Goal: Task Accomplishment & Management: Manage account settings

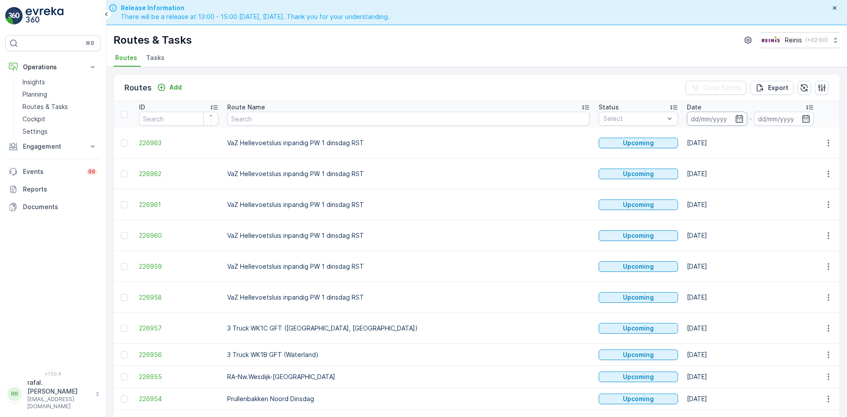
click at [687, 120] on input at bounding box center [717, 119] width 60 height 14
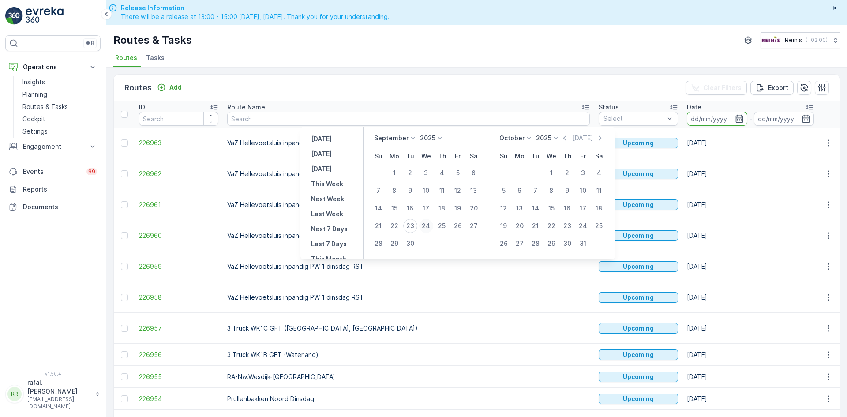
click at [429, 224] on div "24" at bounding box center [426, 226] width 14 height 14
type input "[DATE]"
click at [429, 224] on div "24" at bounding box center [426, 226] width 14 height 14
type input "[DATE]"
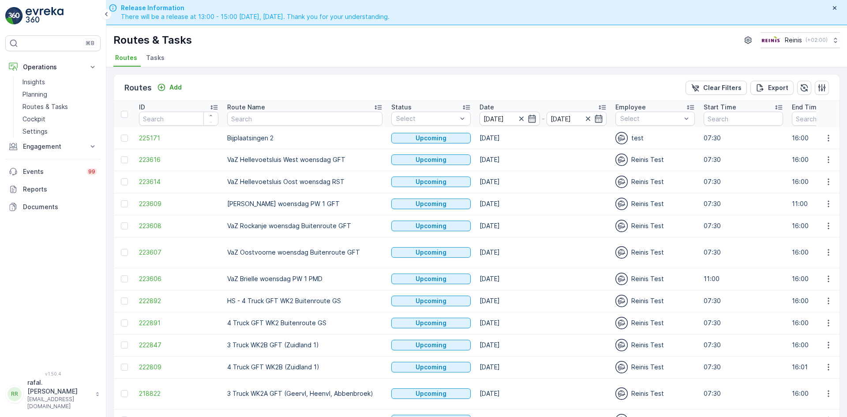
click at [374, 104] on icon at bounding box center [378, 107] width 9 height 9
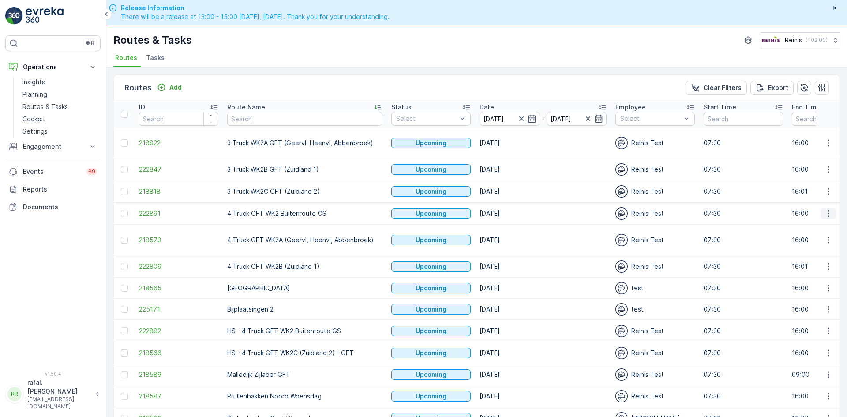
click at [824, 212] on icon "button" at bounding box center [828, 213] width 9 height 9
click at [805, 277] on span "Change Assignee" at bounding box center [808, 276] width 52 height 9
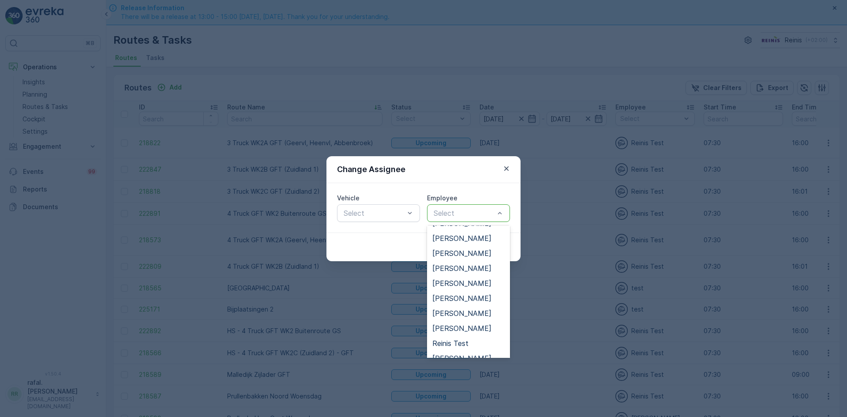
scroll to position [221, 0]
click at [466, 269] on span "[PERSON_NAME]" at bounding box center [461, 269] width 59 height 8
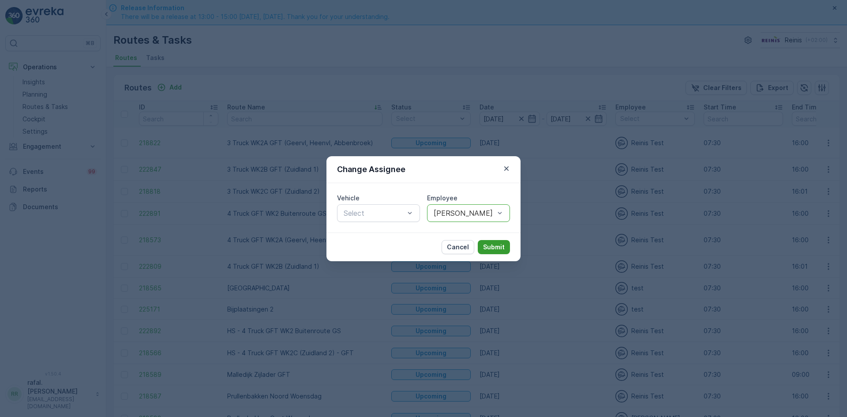
click at [496, 242] on button "Submit" at bounding box center [494, 247] width 32 height 14
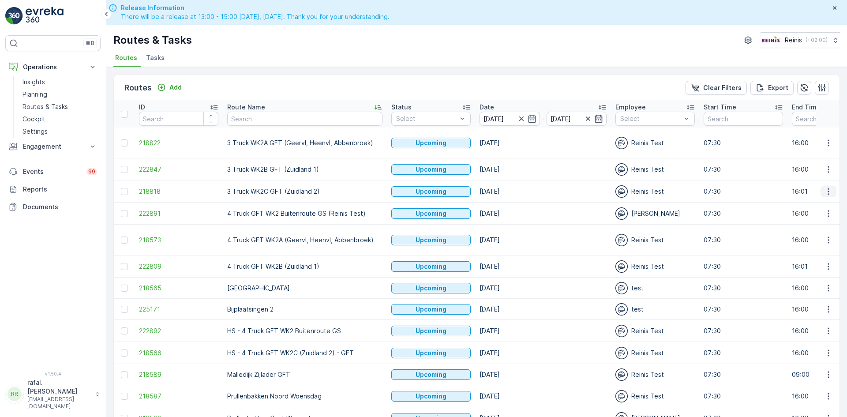
click at [824, 191] on icon "button" at bounding box center [828, 191] width 9 height 9
click at [813, 255] on span "Change Assignee" at bounding box center [808, 254] width 52 height 9
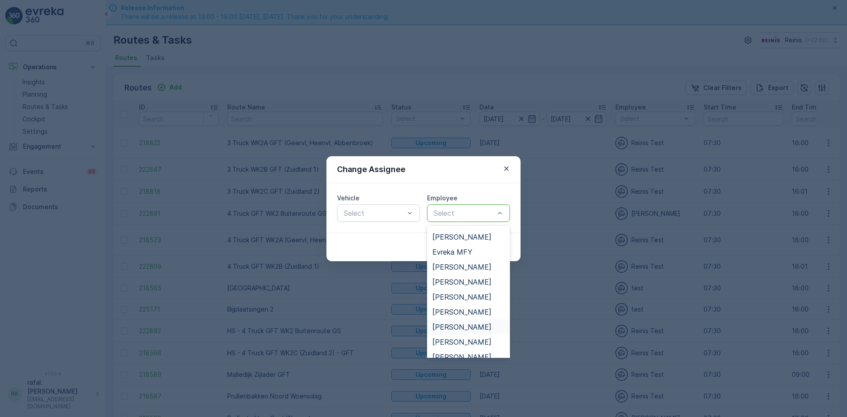
scroll to position [132, 0]
click at [466, 265] on span "[PERSON_NAME]" at bounding box center [461, 267] width 59 height 8
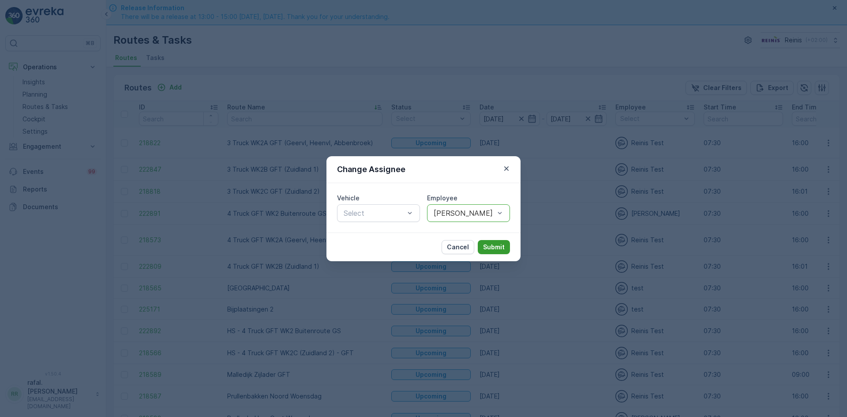
click at [493, 246] on p "Submit" at bounding box center [494, 247] width 22 height 9
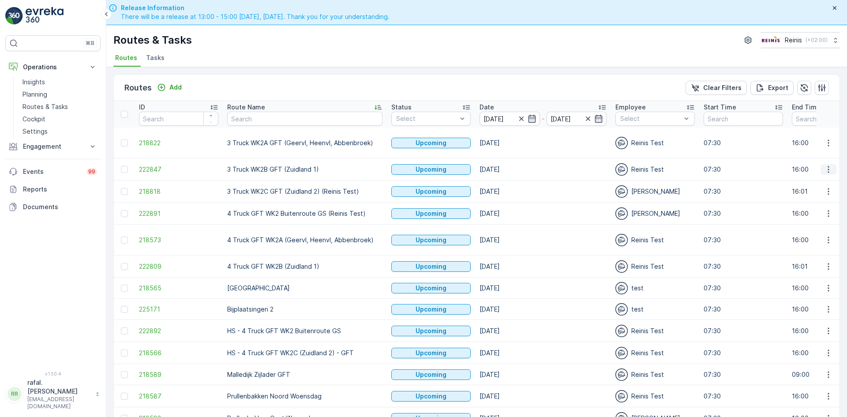
click at [824, 168] on icon "button" at bounding box center [828, 169] width 9 height 9
click at [816, 229] on span "Change Assignee" at bounding box center [808, 232] width 52 height 9
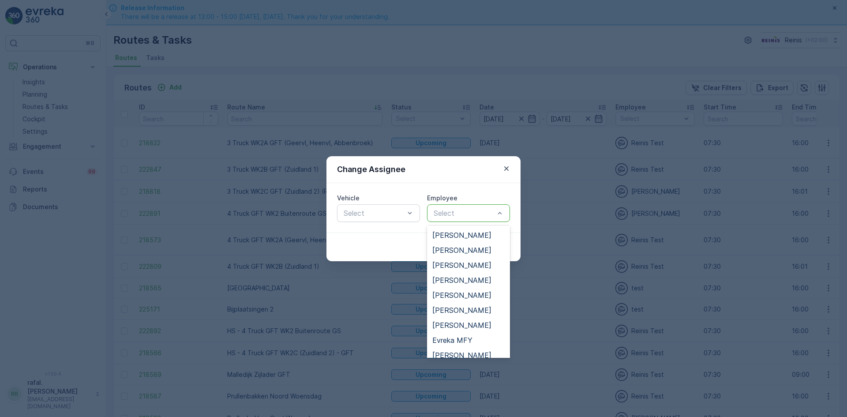
scroll to position [0, 0]
click at [484, 250] on span "[PERSON_NAME]" at bounding box center [461, 250] width 59 height 8
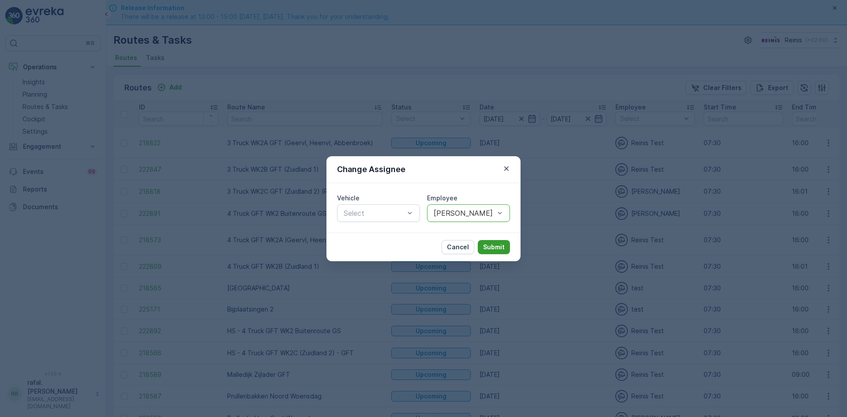
click at [500, 245] on p "Submit" at bounding box center [494, 247] width 22 height 9
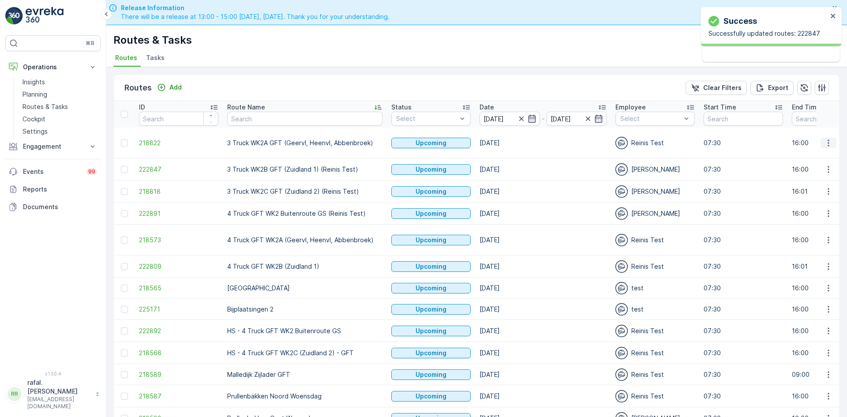
click at [828, 141] on icon "button" at bounding box center [828, 143] width 9 height 9
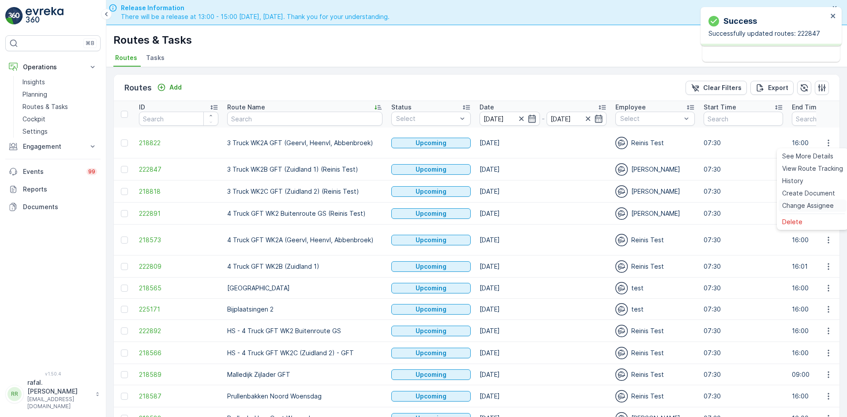
click at [817, 202] on span "Change Assignee" at bounding box center [808, 205] width 52 height 9
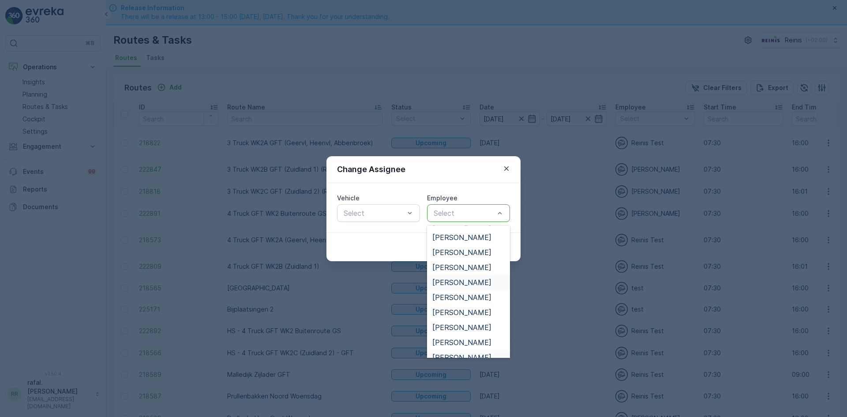
scroll to position [176, 0]
click at [464, 326] on span "[PERSON_NAME]" at bounding box center [461, 328] width 59 height 8
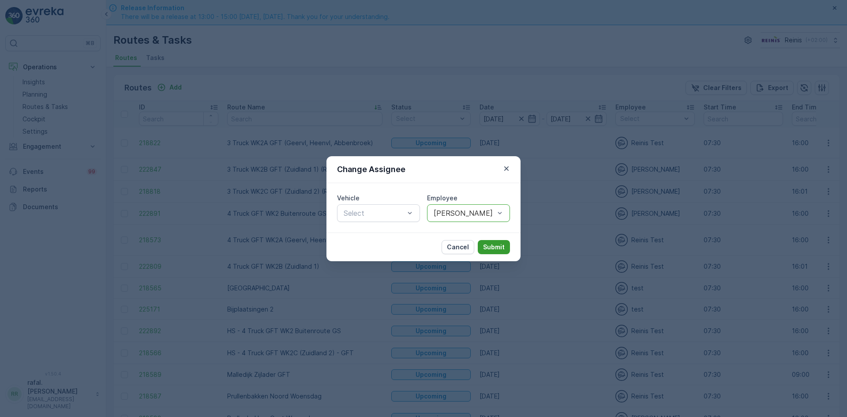
click at [499, 249] on p "Submit" at bounding box center [494, 247] width 22 height 9
